Goal: Task Accomplishment & Management: Complete application form

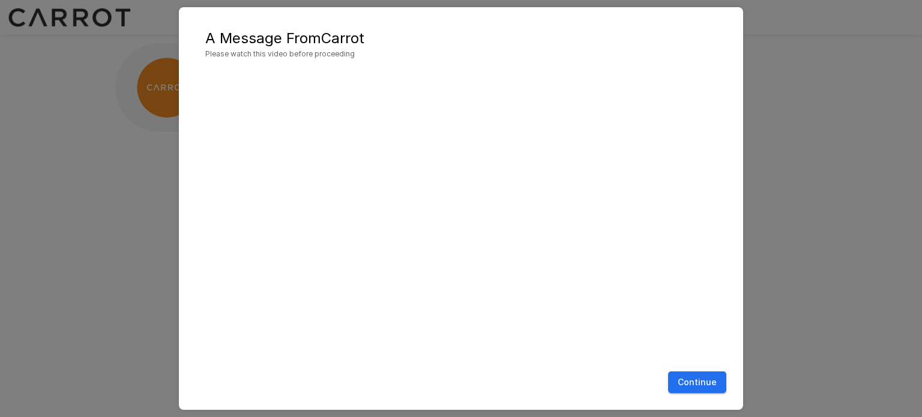
click at [690, 380] on button "Continue" at bounding box center [697, 383] width 58 height 22
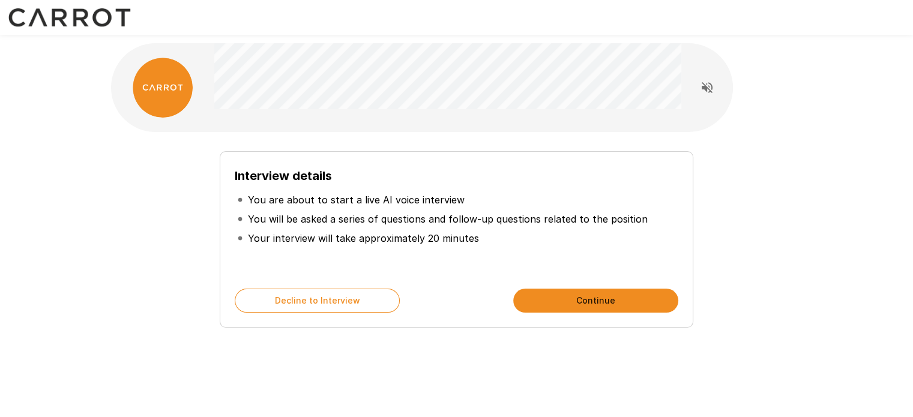
scroll to position [11, 0]
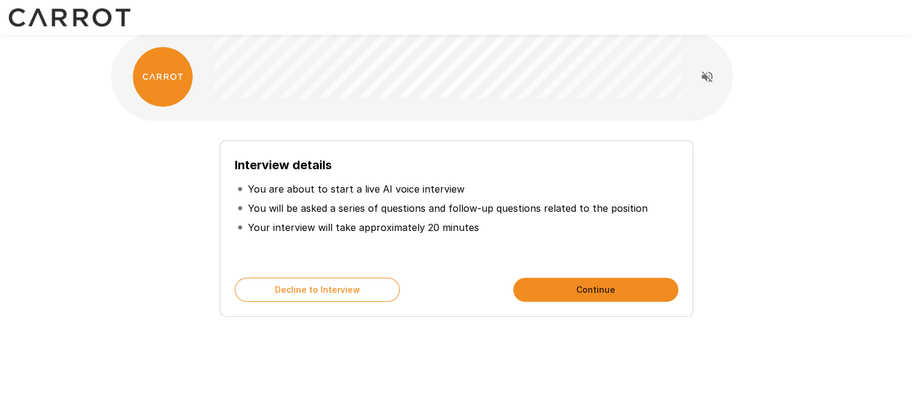
click at [568, 286] on button "Continue" at bounding box center [595, 290] width 165 height 24
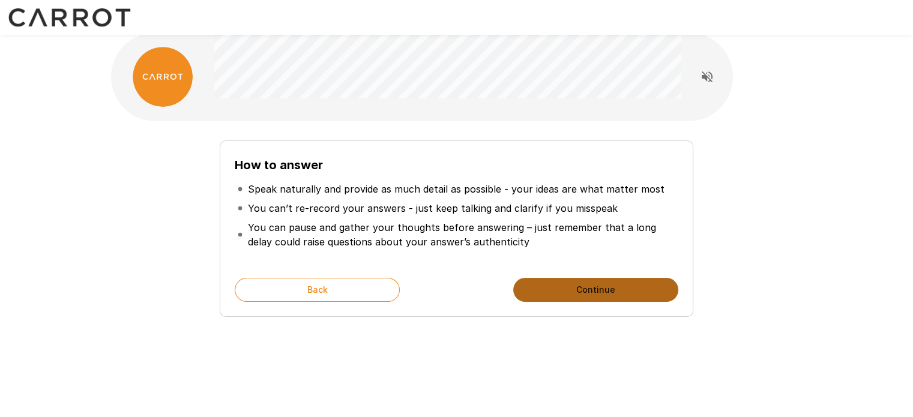
click at [568, 286] on button "Continue" at bounding box center [595, 290] width 165 height 24
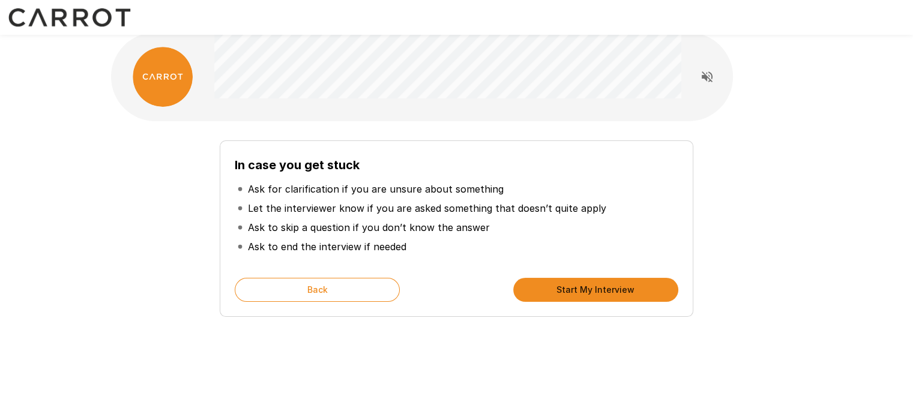
click at [564, 283] on button "Start My Interview" at bounding box center [595, 290] width 165 height 24
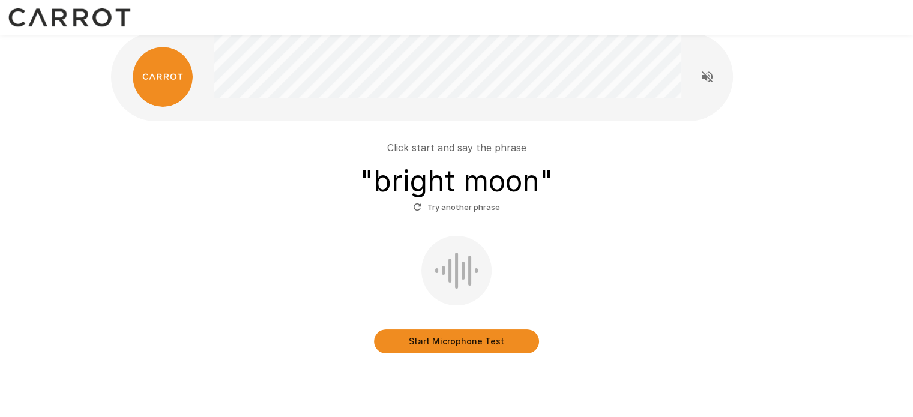
click at [454, 343] on button "Start Microphone Test" at bounding box center [456, 342] width 165 height 24
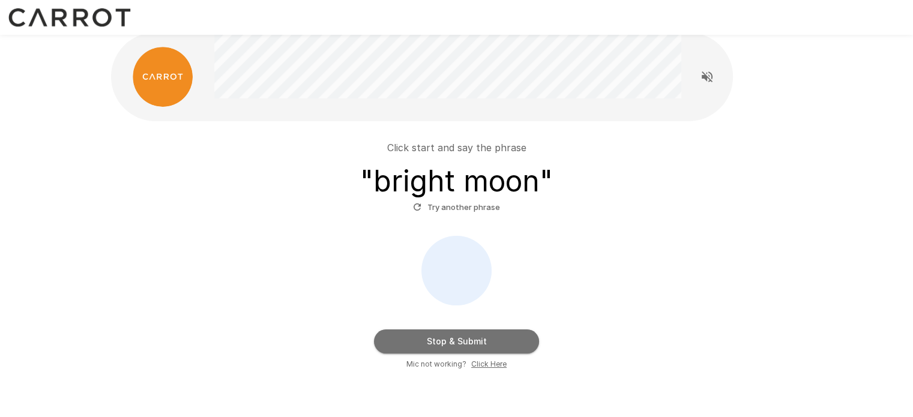
click at [454, 343] on button "Stop & Submit" at bounding box center [456, 342] width 165 height 24
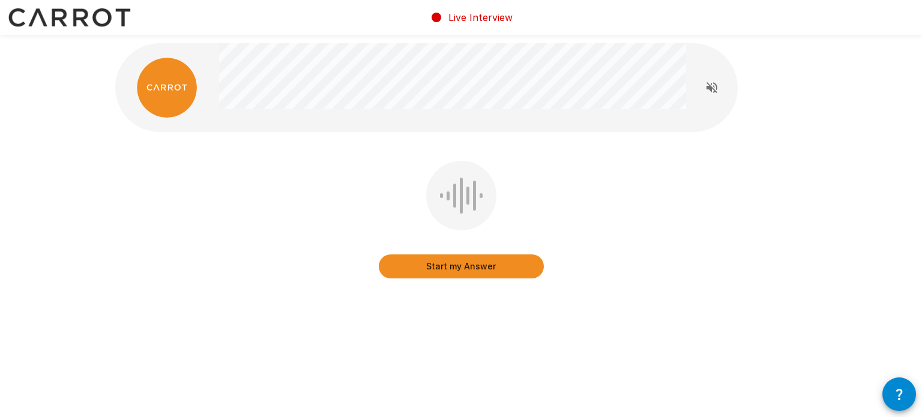
click at [425, 266] on button "Start my Answer" at bounding box center [461, 266] width 165 height 24
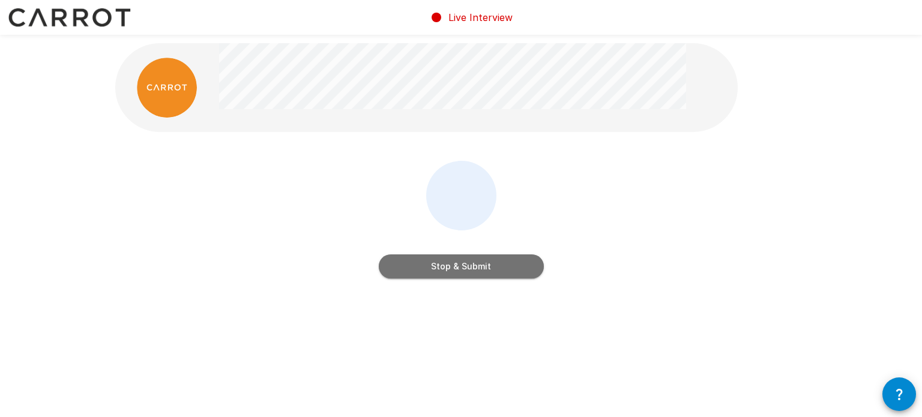
click at [425, 266] on button "Stop & Submit" at bounding box center [461, 266] width 165 height 24
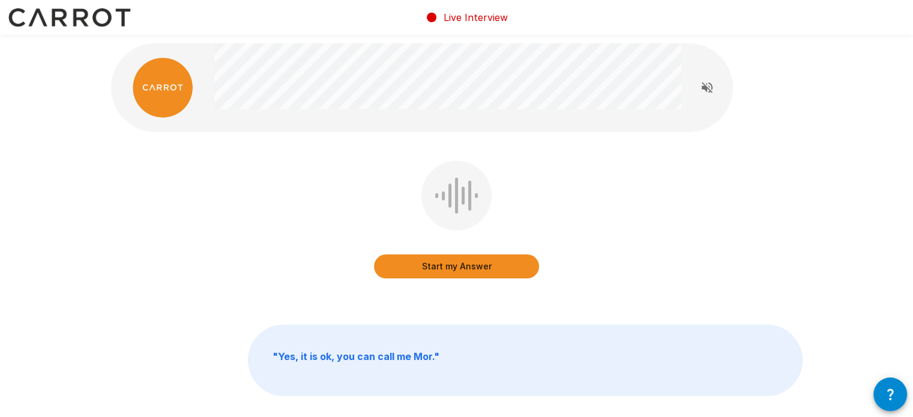
click at [423, 257] on button "Start my Answer" at bounding box center [456, 266] width 165 height 24
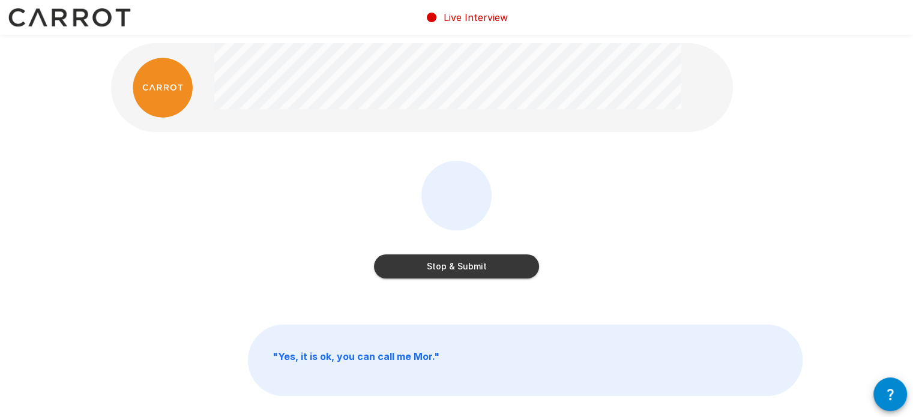
click at [423, 257] on button "Stop & Submit" at bounding box center [456, 266] width 165 height 24
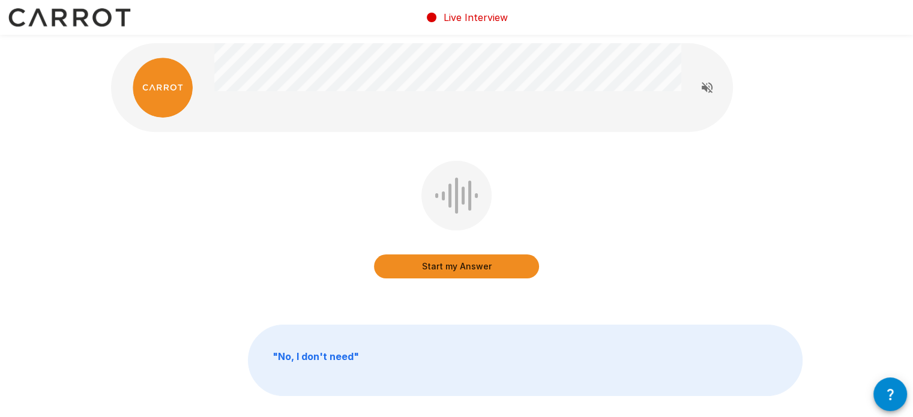
click at [430, 263] on button "Start my Answer" at bounding box center [456, 266] width 165 height 24
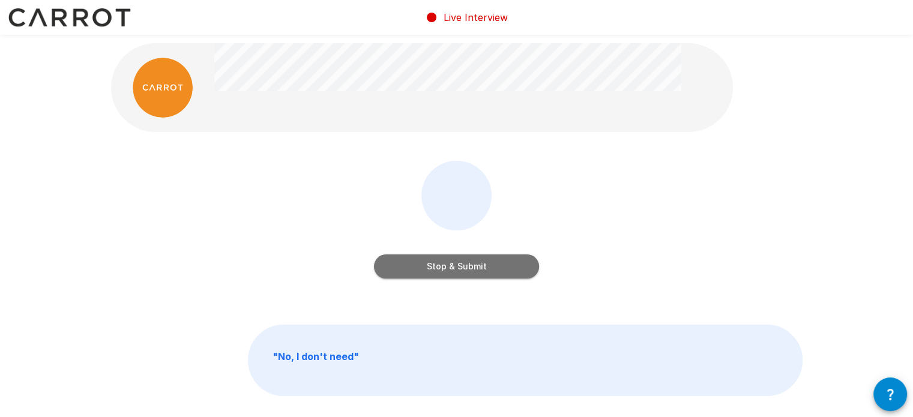
click at [430, 263] on button "Stop & Submit" at bounding box center [456, 266] width 165 height 24
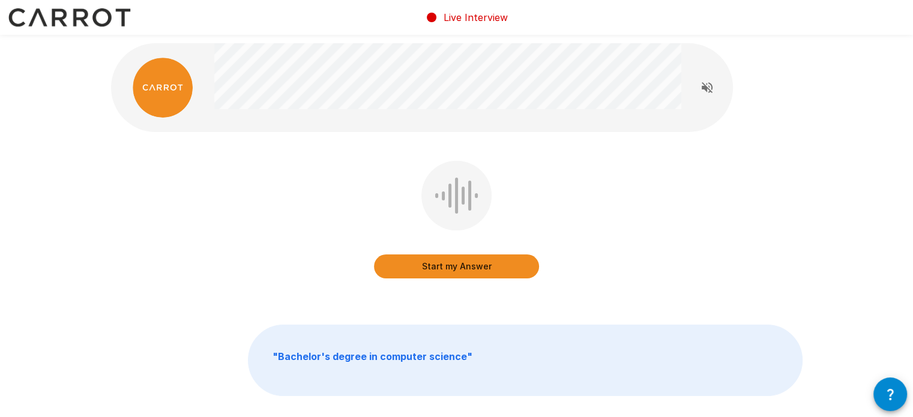
click at [429, 263] on button "Start my Answer" at bounding box center [456, 266] width 165 height 24
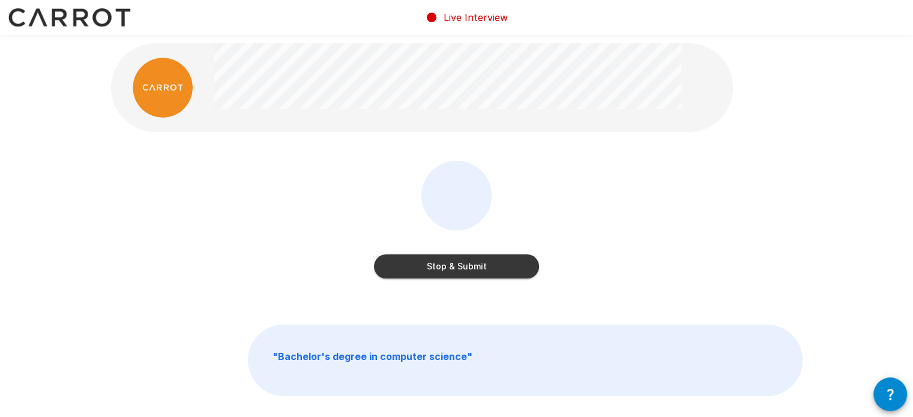
click at [429, 263] on button "Stop & Submit" at bounding box center [456, 266] width 165 height 24
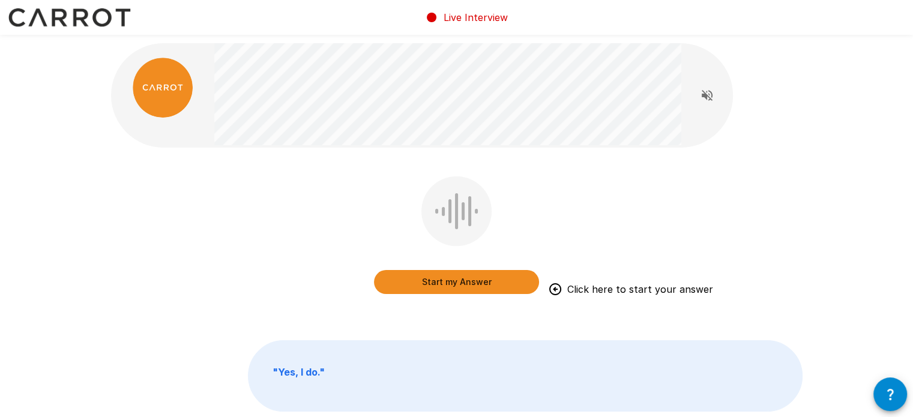
click at [404, 285] on button "Start my Answer" at bounding box center [456, 282] width 165 height 24
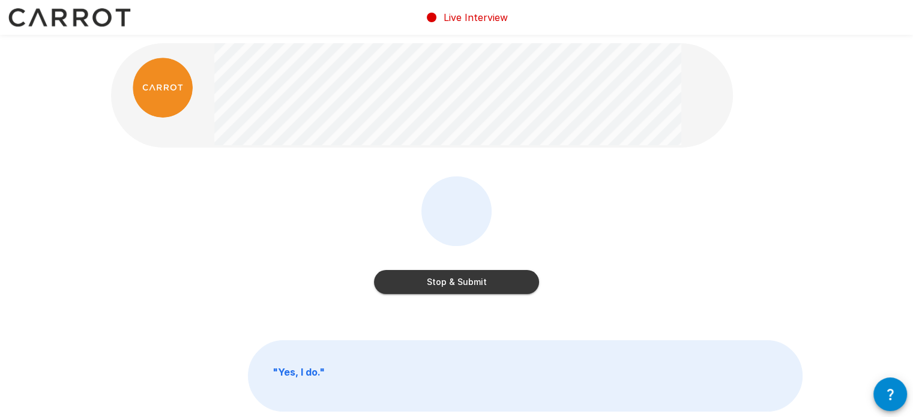
click at [404, 285] on button "Stop & Submit" at bounding box center [456, 282] width 165 height 24
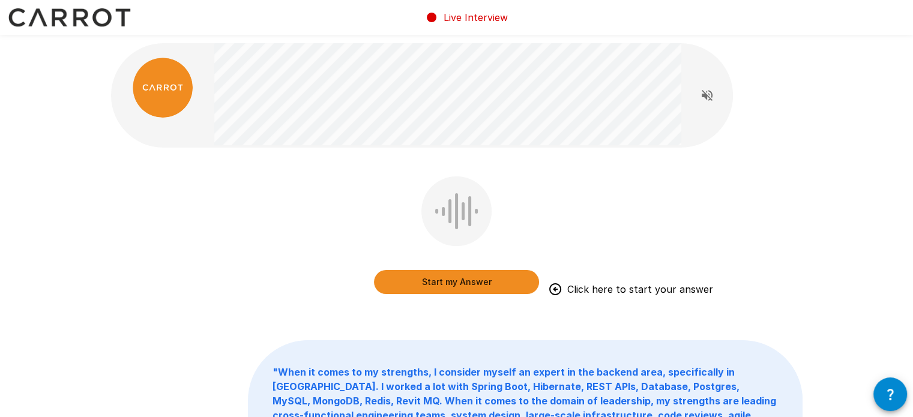
click at [353, 370] on b "" When it comes to my strengths, I consider myself an expert in the backend are…" at bounding box center [524, 415] width 504 height 98
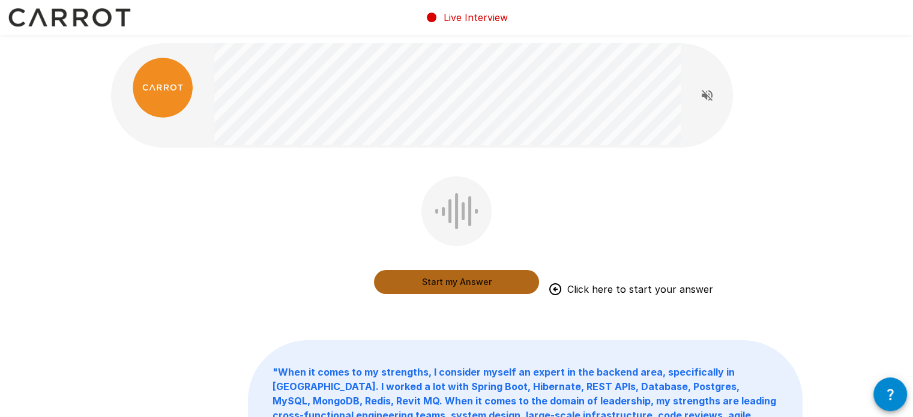
click at [419, 280] on button "Start my Answer" at bounding box center [456, 282] width 165 height 24
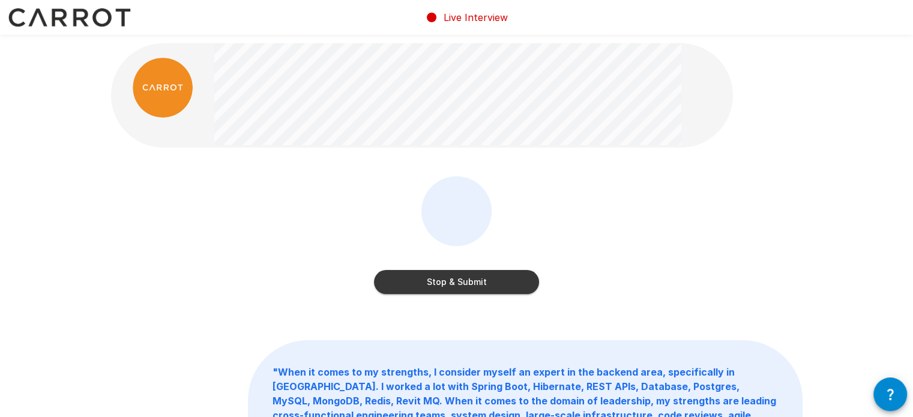
click at [419, 280] on button "Stop & Submit" at bounding box center [456, 282] width 165 height 24
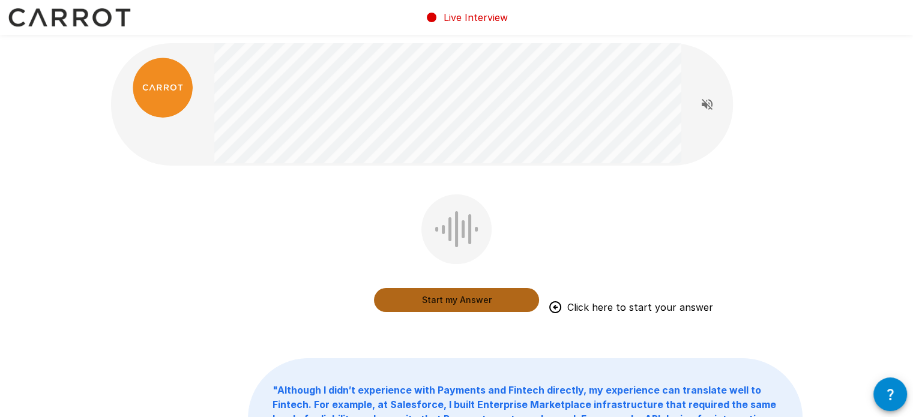
click at [470, 301] on button "Start my Answer" at bounding box center [456, 300] width 165 height 24
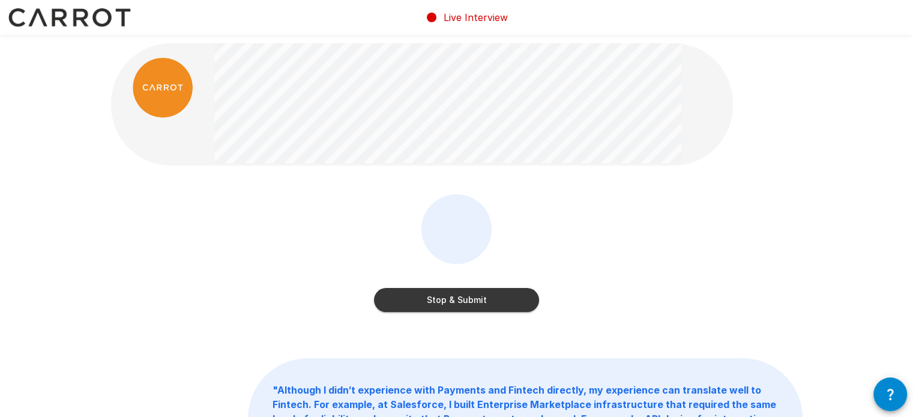
click at [470, 301] on button "Stop & Submit" at bounding box center [456, 300] width 165 height 24
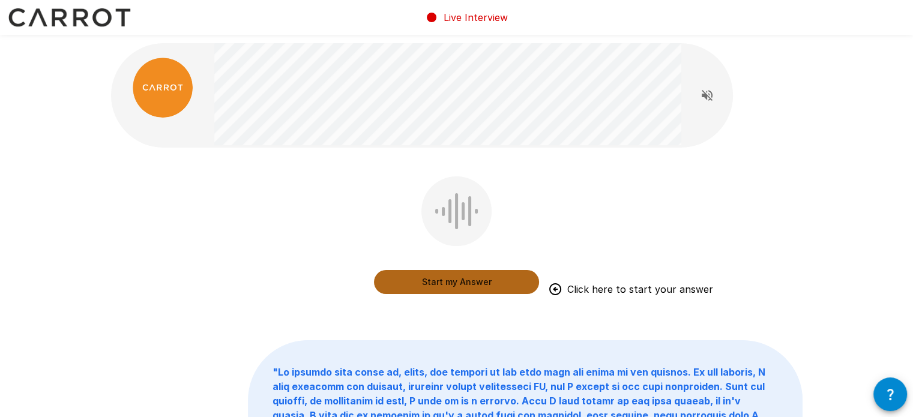
click at [399, 283] on button "Start my Answer" at bounding box center [456, 282] width 165 height 24
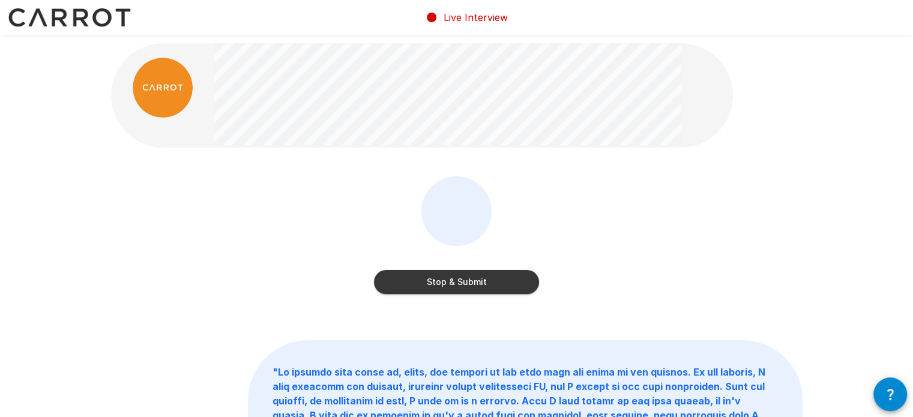
click at [399, 283] on button "Stop & Submit" at bounding box center [456, 282] width 165 height 24
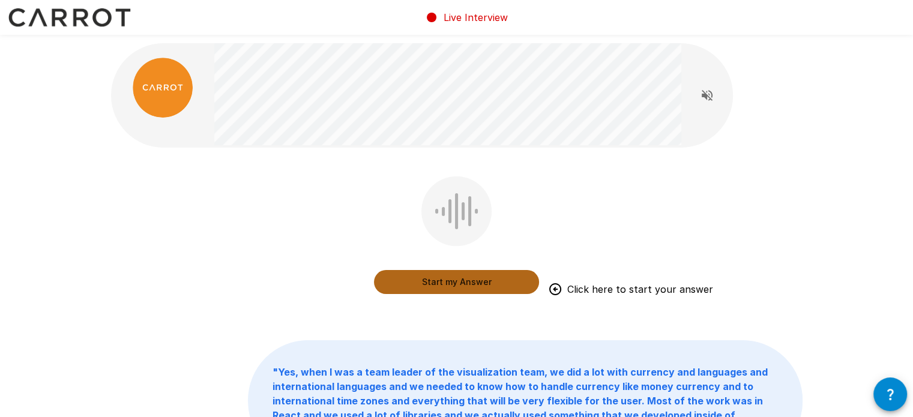
click at [451, 284] on button "Start my Answer" at bounding box center [456, 282] width 165 height 24
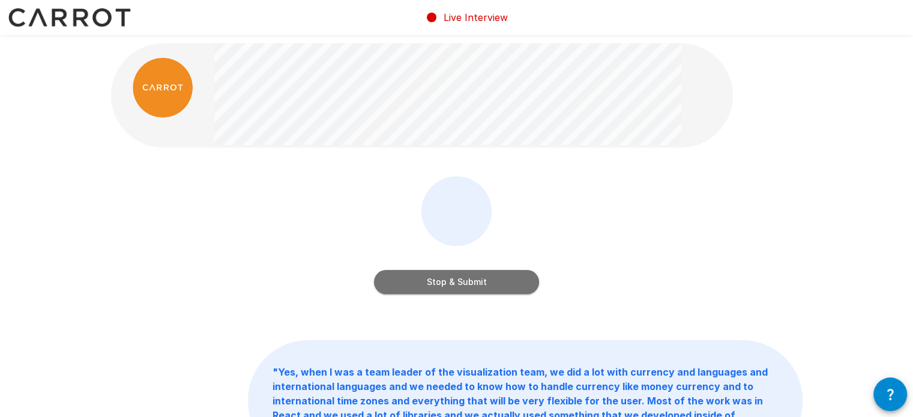
click at [451, 284] on button "Stop & Submit" at bounding box center [456, 282] width 165 height 24
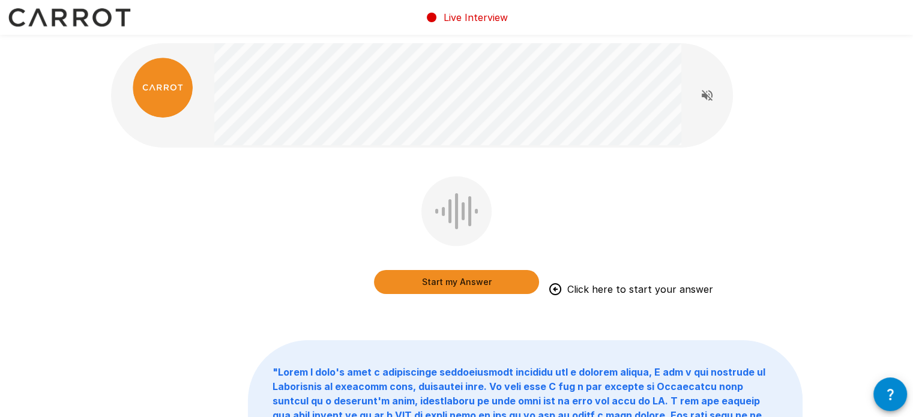
click at [451, 284] on button "Start my Answer" at bounding box center [456, 282] width 165 height 24
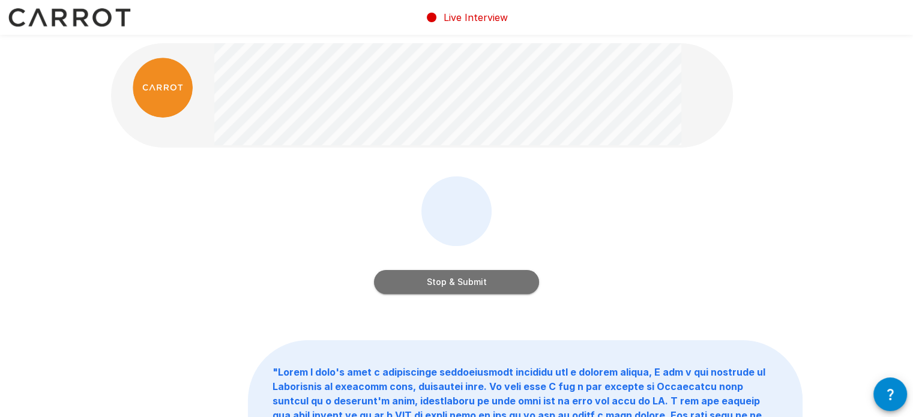
click at [451, 284] on button "Stop & Submit" at bounding box center [456, 282] width 165 height 24
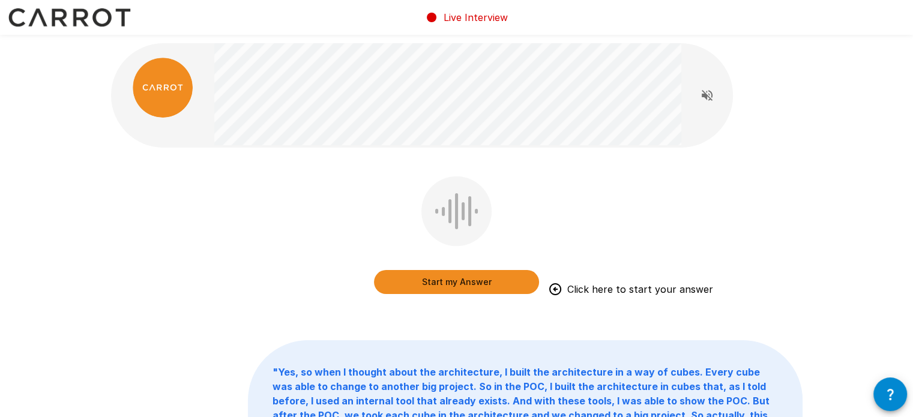
click at [451, 284] on button "Start my Answer" at bounding box center [456, 282] width 165 height 24
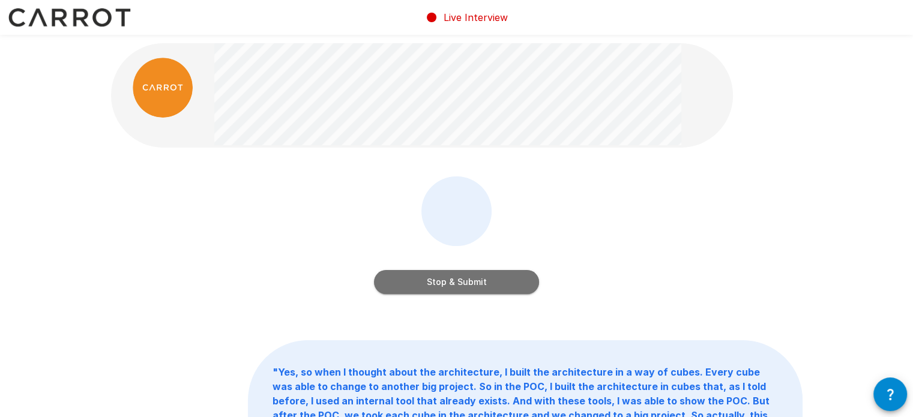
click at [451, 284] on button "Stop & Submit" at bounding box center [456, 282] width 165 height 24
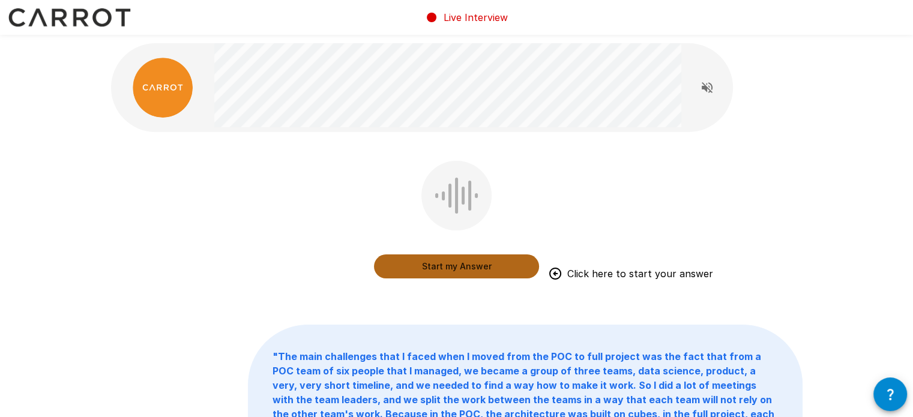
click at [435, 273] on button "Start my Answer" at bounding box center [456, 266] width 165 height 24
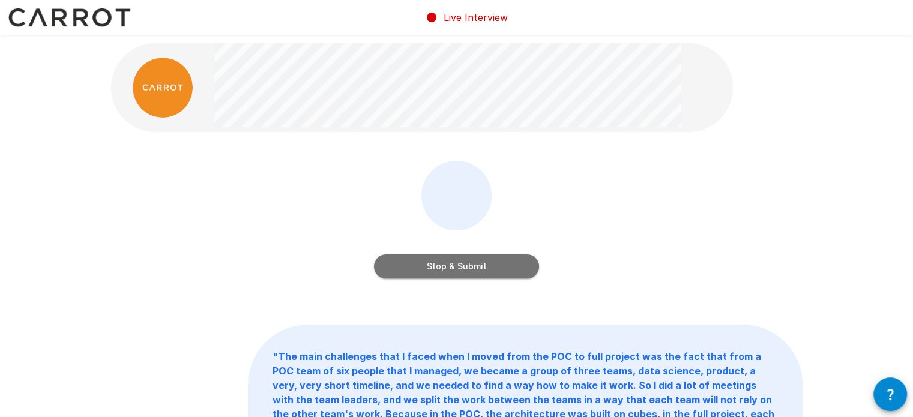
click at [435, 273] on button "Stop & Submit" at bounding box center [456, 266] width 165 height 24
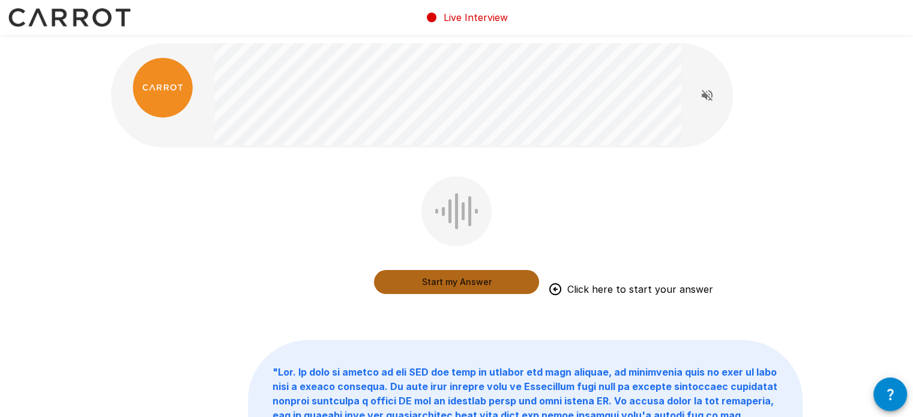
click at [413, 283] on button "Start my Answer" at bounding box center [456, 282] width 165 height 24
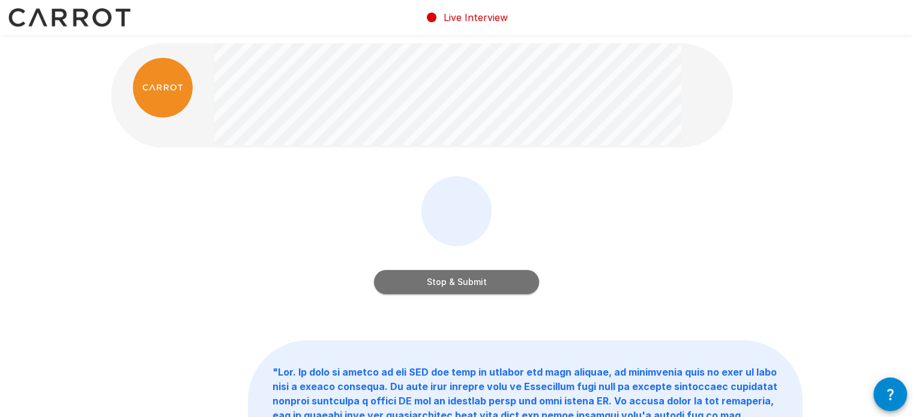
click at [413, 283] on button "Stop & Submit" at bounding box center [456, 282] width 165 height 24
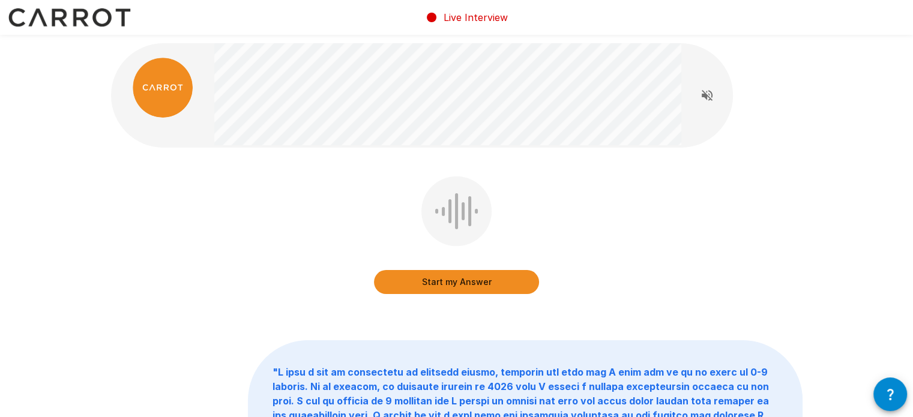
click at [412, 283] on button "Start my Answer" at bounding box center [456, 282] width 165 height 24
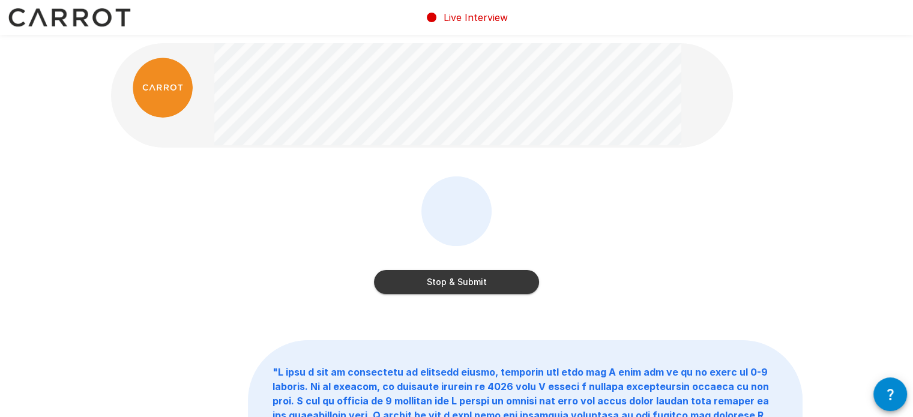
click at [412, 283] on button "Stop & Submit" at bounding box center [456, 282] width 165 height 24
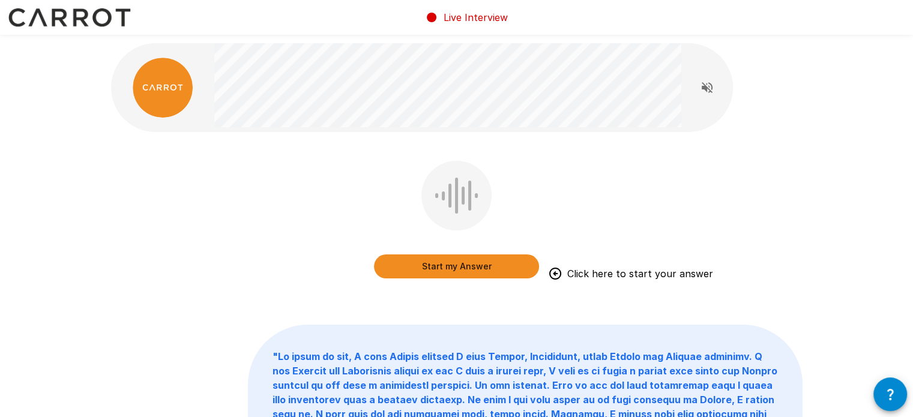
click at [421, 273] on button "Start my Answer" at bounding box center [456, 266] width 165 height 24
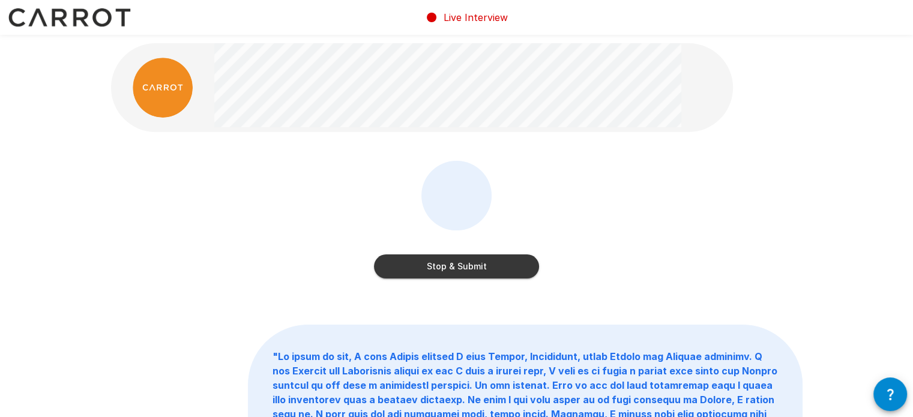
click at [421, 273] on button "Stop & Submit" at bounding box center [456, 266] width 165 height 24
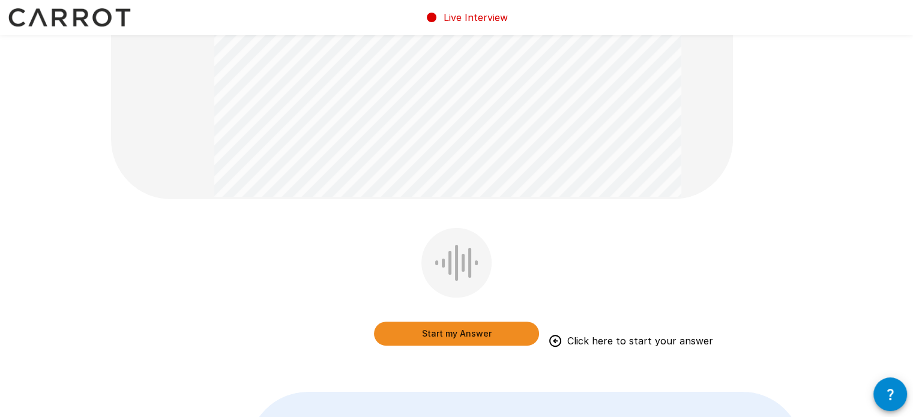
scroll to position [256, 0]
click at [459, 335] on button "Start my Answer" at bounding box center [456, 333] width 165 height 24
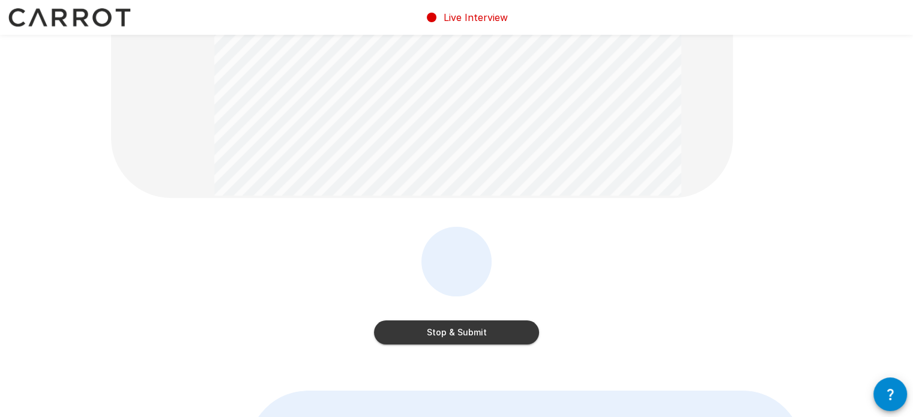
click at [459, 335] on button "Stop & Submit" at bounding box center [456, 333] width 165 height 24
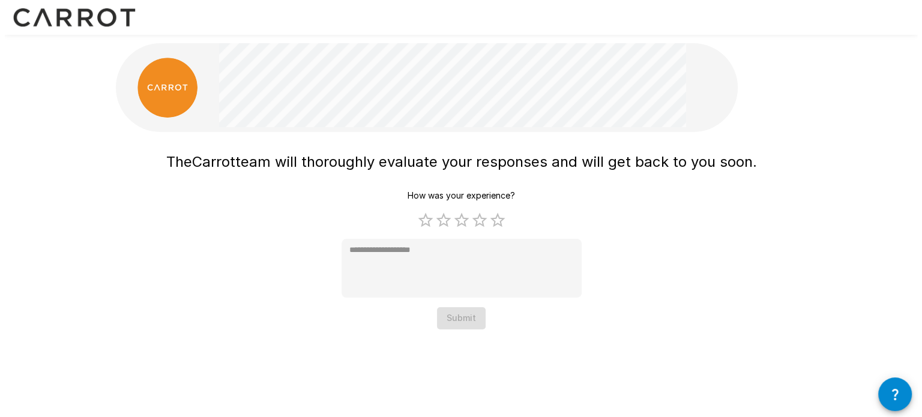
scroll to position [0, 0]
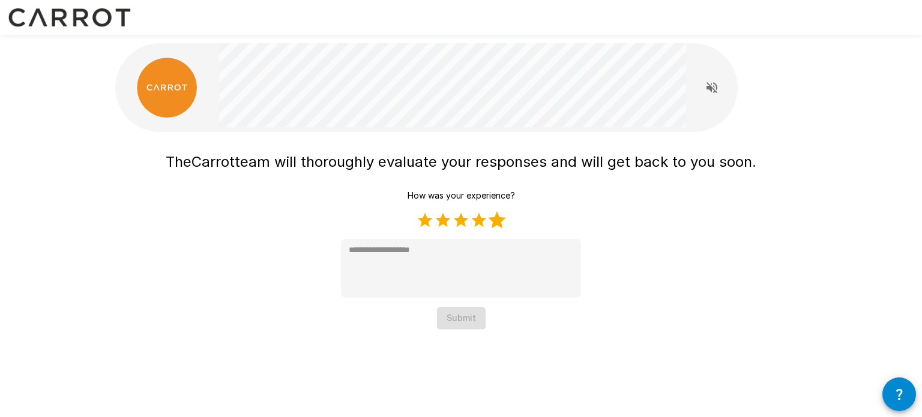
click at [495, 223] on label "5 Stars" at bounding box center [497, 220] width 18 height 18
type textarea "*"
click at [459, 321] on button "Submit" at bounding box center [461, 318] width 49 height 22
